Goal: Answer question/provide support: Answer question/provide support

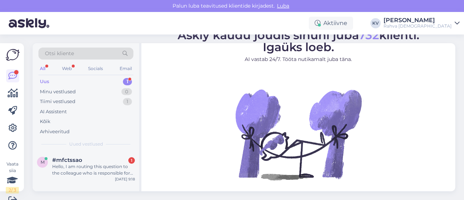
click at [100, 79] on div "Uus 1" at bounding box center [85, 81] width 95 height 10
click at [93, 163] on div "Hello, I am routing this question to the colleague who is responsible for this …" at bounding box center [93, 169] width 83 height 13
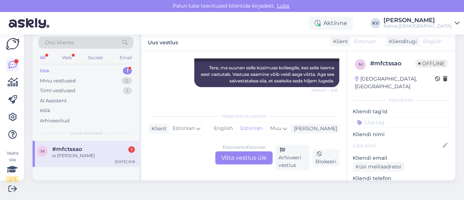
scroll to position [143, 0]
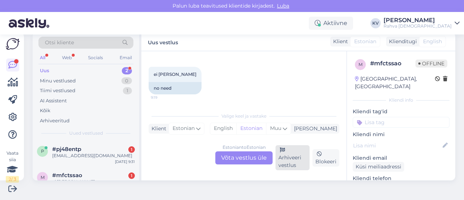
click at [294, 154] on div "Arhiveeri vestlus" at bounding box center [292, 157] width 34 height 25
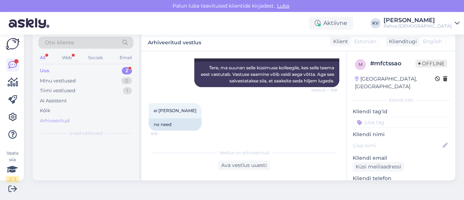
scroll to position [106, 0]
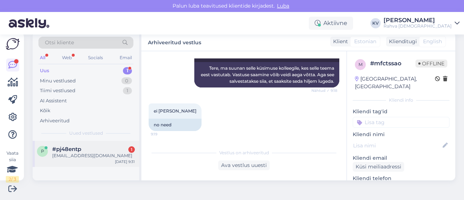
click at [70, 150] on span "#pj48entp" at bounding box center [66, 149] width 29 height 7
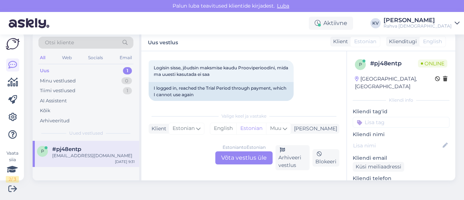
scroll to position [181, 0]
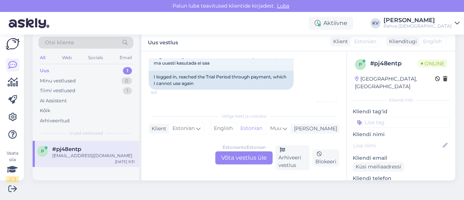
click at [248, 161] on div "Estonian to Estonian Võta vestlus üle" at bounding box center [243, 157] width 57 height 13
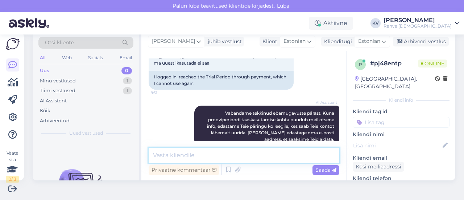
click at [204, 151] on textarea at bounding box center [243, 154] width 190 height 15
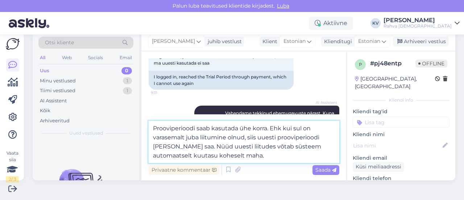
type textarea "Prooviperioodi saab kasutada ühe korra. Ehk kui sul on varasemalt juba liitumin…"
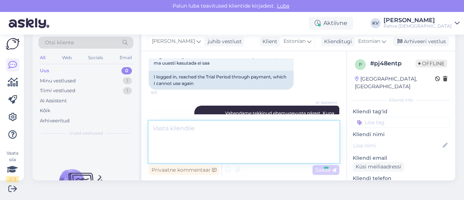
scroll to position [289, 0]
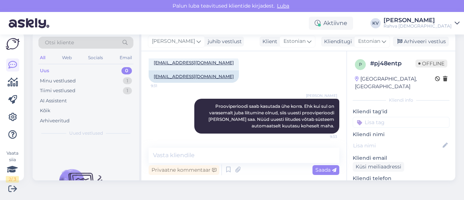
click at [406, 117] on input at bounding box center [400, 122] width 97 height 11
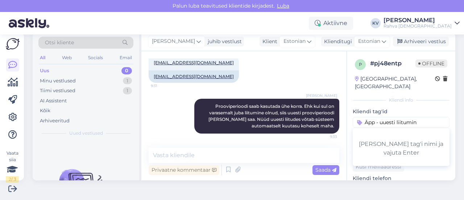
type input "Äpp - uuesti liitumine"
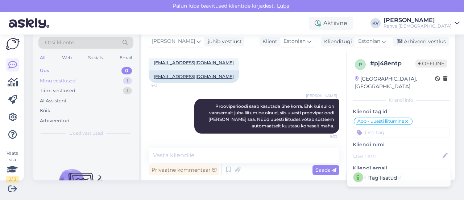
click at [61, 81] on div "Minu vestlused" at bounding box center [58, 80] width 36 height 7
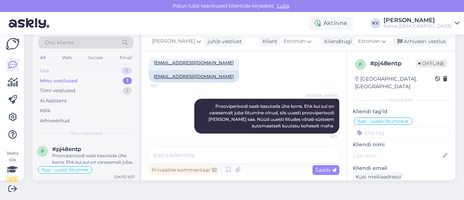
click at [72, 71] on div "Uus 0" at bounding box center [85, 71] width 95 height 10
